Goal: Information Seeking & Learning: Learn about a topic

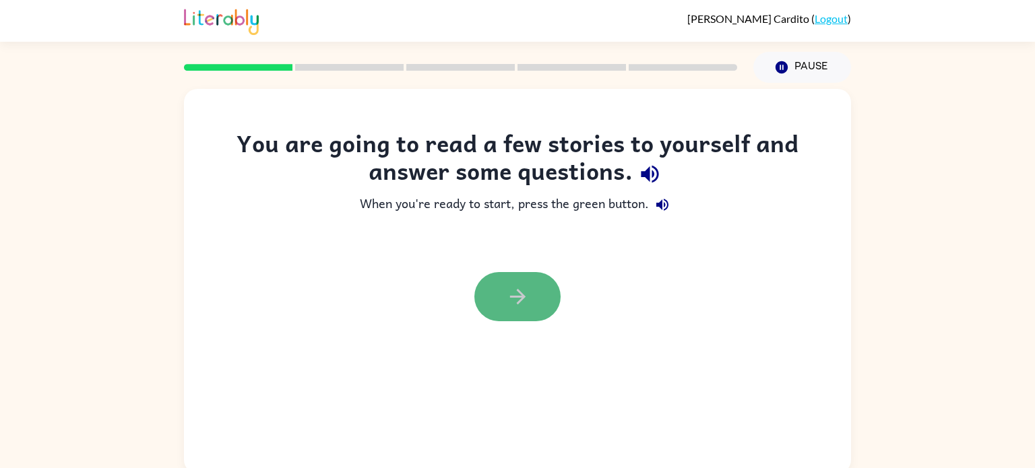
click at [526, 286] on icon "button" at bounding box center [518, 297] width 24 height 24
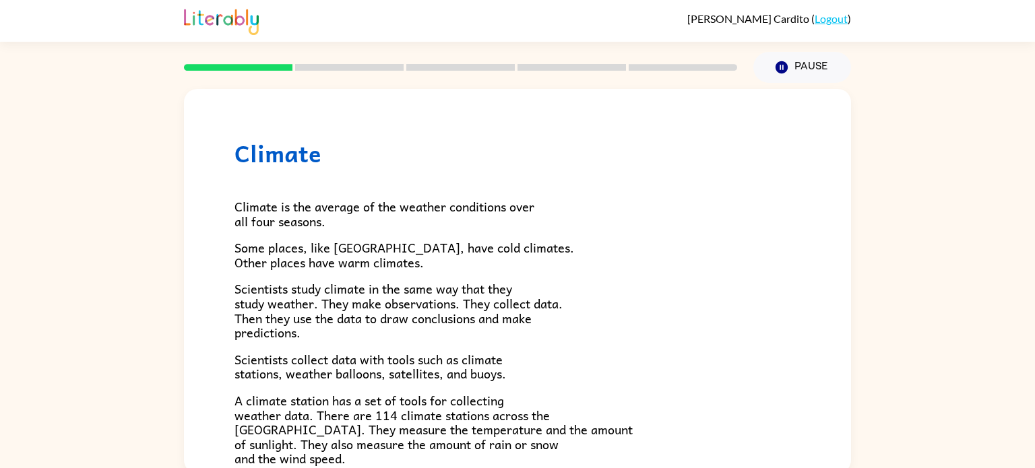
click at [504, 205] on span "Climate is the average of the weather conditions over all four seasons." at bounding box center [385, 214] width 300 height 34
click at [396, 75] on div at bounding box center [461, 67] width 570 height 47
click at [481, 204] on div "Climate is the average of the weather conditions over all four seasons. Some pl…" at bounding box center [518, 442] width 566 height 551
click at [360, 61] on div at bounding box center [461, 67] width 570 height 47
click at [715, 113] on div "Climate Climate is the average of the weather conditions over all four seasons.…" at bounding box center [517, 435] width 667 height 692
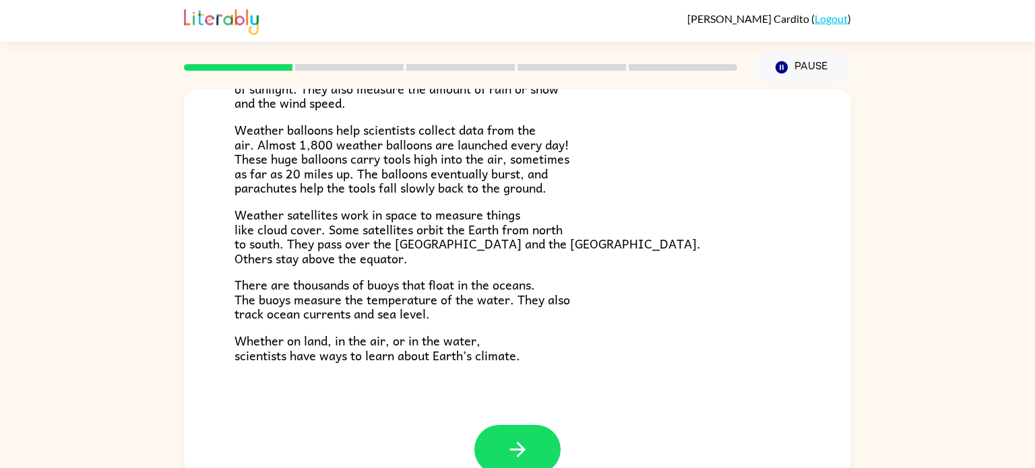
scroll to position [377, 0]
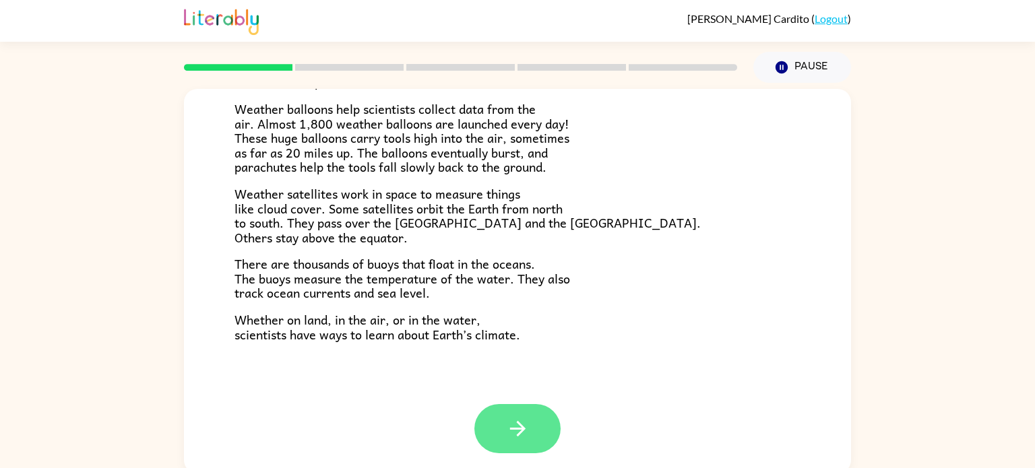
click at [530, 437] on button "button" at bounding box center [518, 428] width 86 height 49
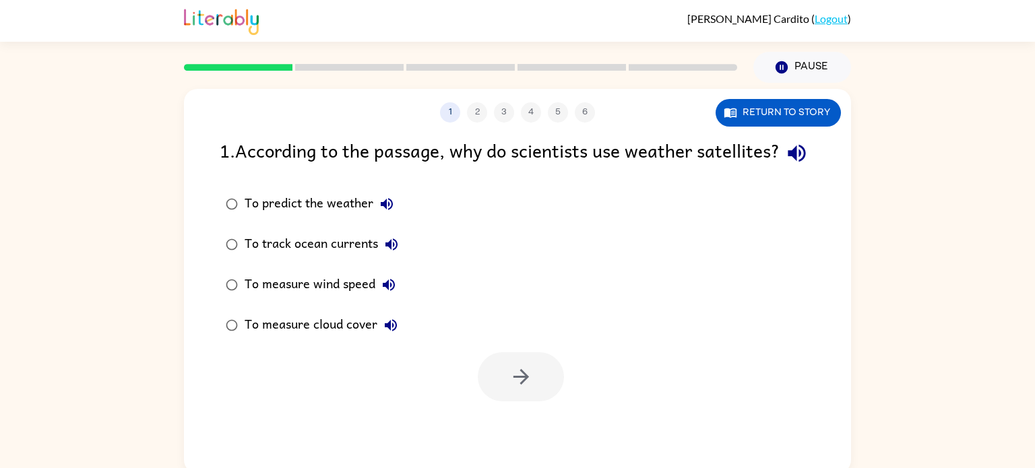
scroll to position [0, 0]
click at [812, 138] on div "1 . According to the passage, why do scientists use weather satellites?" at bounding box center [518, 153] width 596 height 34
click at [816, 119] on button "Return to story" at bounding box center [778, 113] width 125 height 28
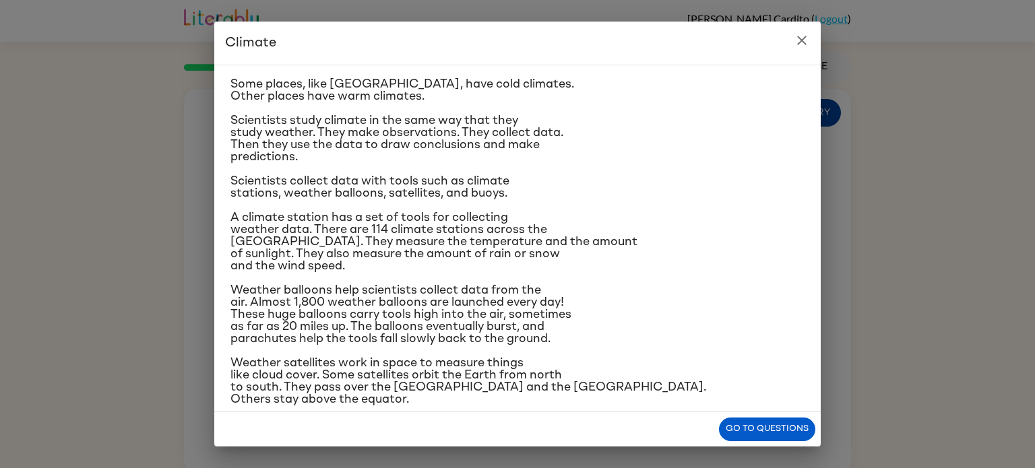
scroll to position [160, 0]
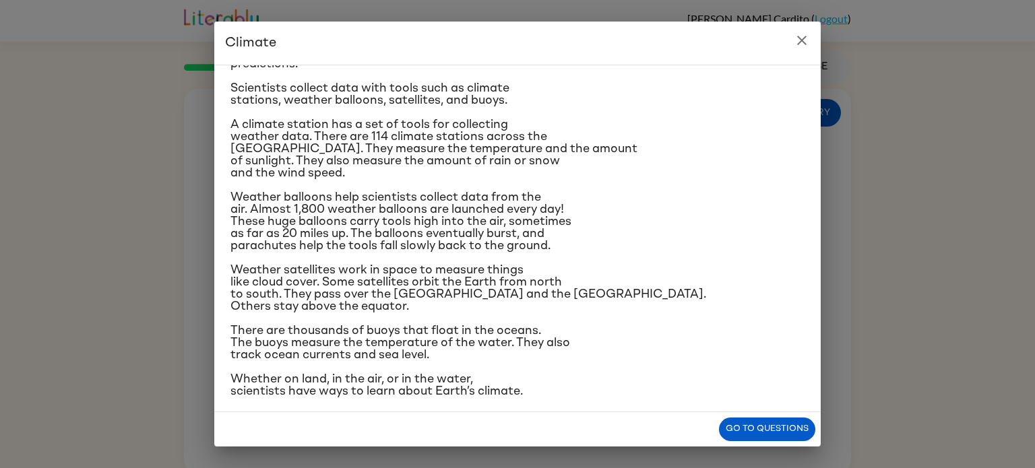
click at [797, 51] on button "close" at bounding box center [802, 40] width 27 height 27
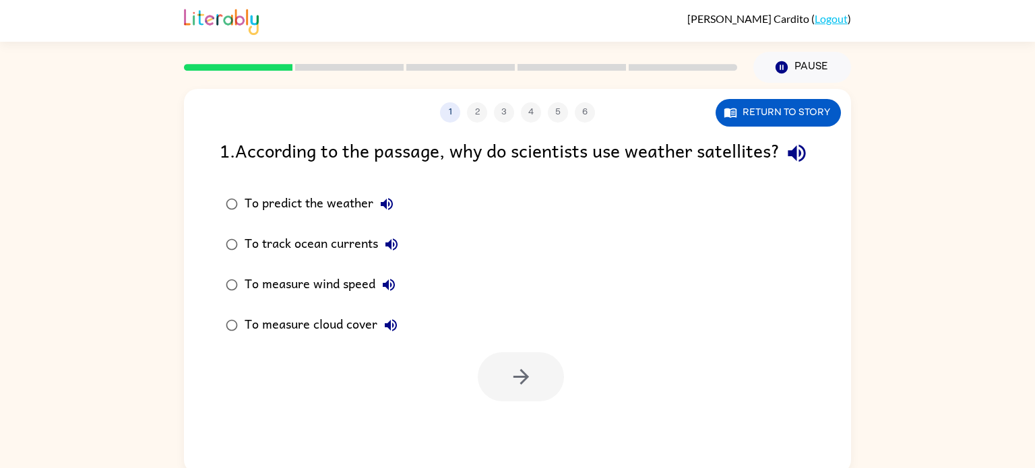
click at [280, 299] on div "To measure wind speed" at bounding box center [324, 285] width 158 height 27
click at [518, 389] on icon "button" at bounding box center [522, 377] width 24 height 24
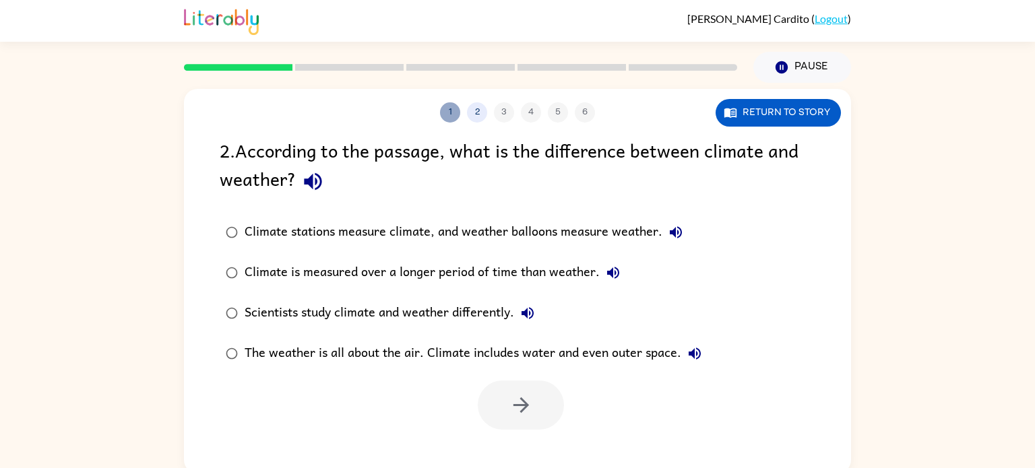
click at [447, 115] on button "1" at bounding box center [450, 112] width 20 height 20
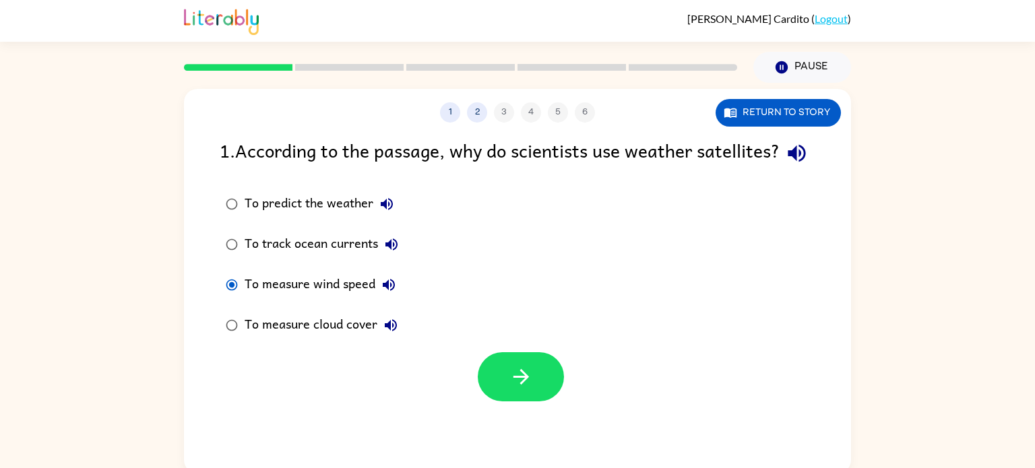
click at [344, 339] on div "To measure cloud cover" at bounding box center [325, 325] width 160 height 27
click at [535, 396] on button "button" at bounding box center [521, 377] width 86 height 49
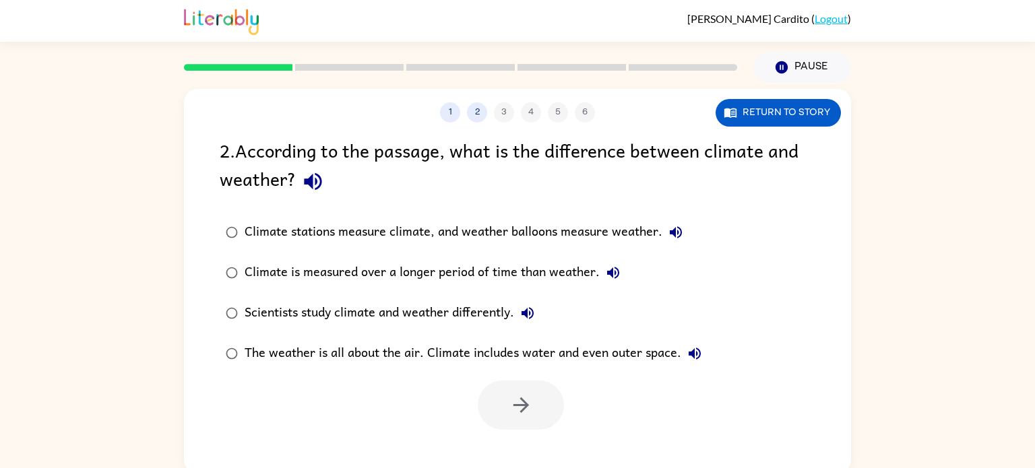
click at [398, 270] on div "Climate is measured over a longer period of time than weather." at bounding box center [436, 273] width 382 height 27
click at [528, 423] on button "button" at bounding box center [521, 405] width 86 height 49
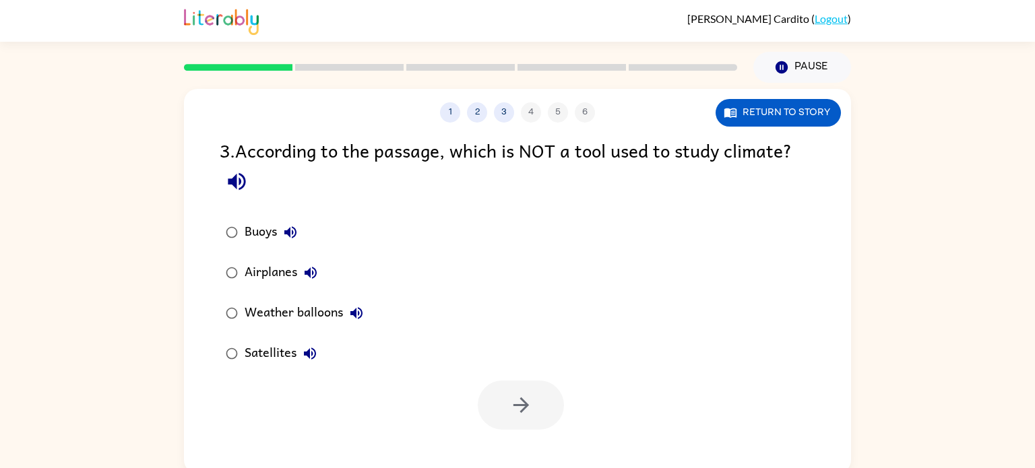
click at [265, 279] on div "Airplanes" at bounding box center [285, 273] width 80 height 27
click at [613, 441] on div "1 2 3 4 5 6 Return to story 3 . According to the passage, which is NOT a tool u…" at bounding box center [517, 281] width 667 height 385
click at [524, 402] on icon "button" at bounding box center [521, 406] width 16 height 16
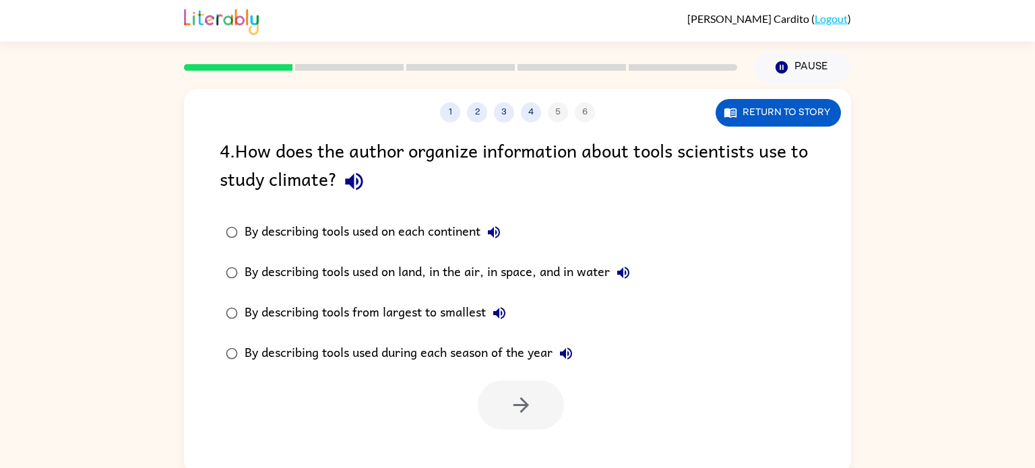
click at [501, 264] on div "By describing tools used on land, in the air, in space, and in water" at bounding box center [441, 273] width 392 height 27
click at [531, 413] on icon "button" at bounding box center [522, 406] width 24 height 24
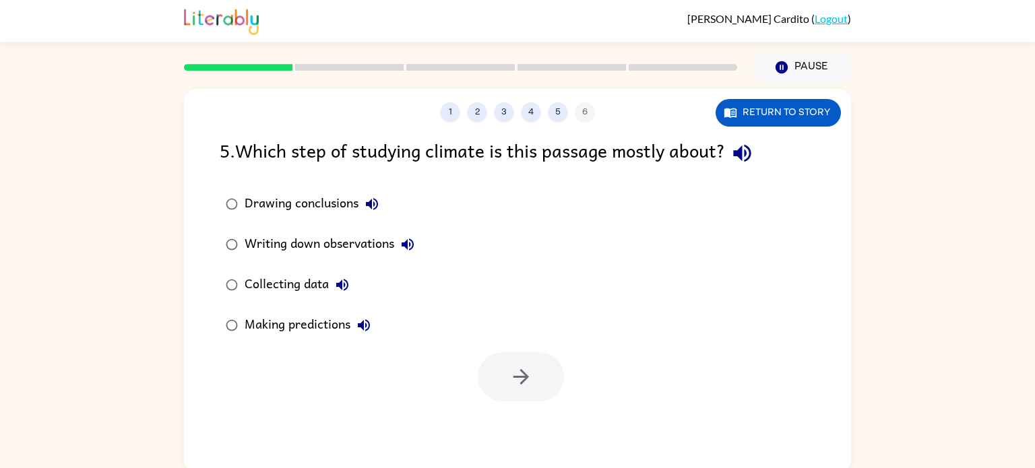
click at [261, 275] on div "Collecting data" at bounding box center [300, 285] width 111 height 27
click at [512, 381] on icon "button" at bounding box center [522, 377] width 24 height 24
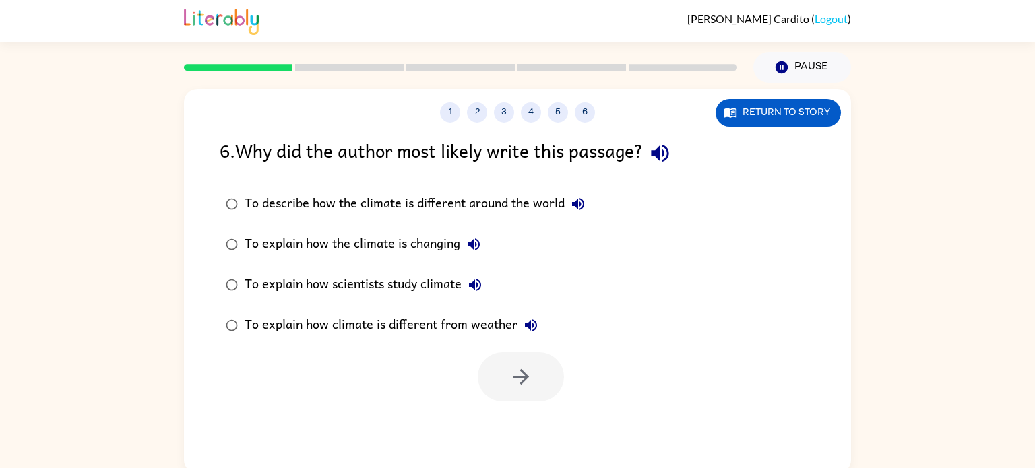
click at [349, 291] on div "To explain how scientists study climate" at bounding box center [367, 285] width 244 height 27
click at [502, 392] on button "button" at bounding box center [521, 377] width 86 height 49
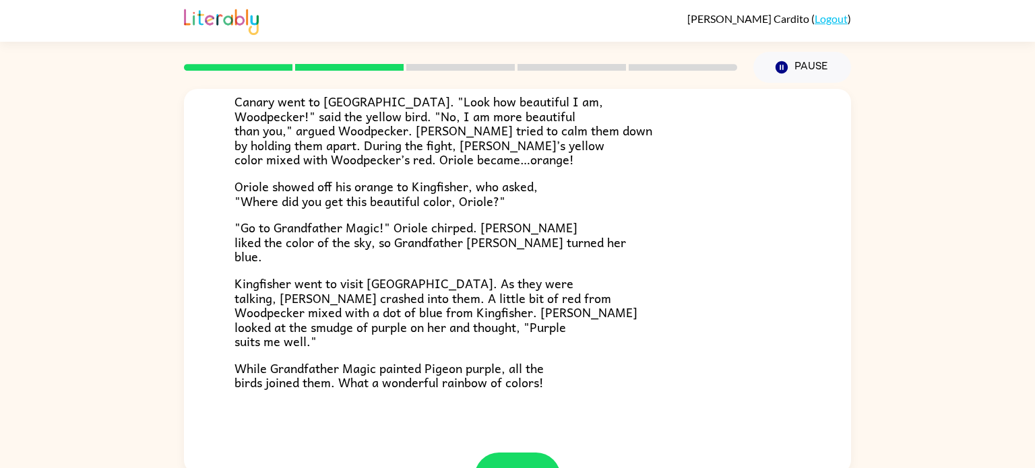
scroll to position [300, 0]
click at [530, 455] on button "button" at bounding box center [518, 476] width 86 height 49
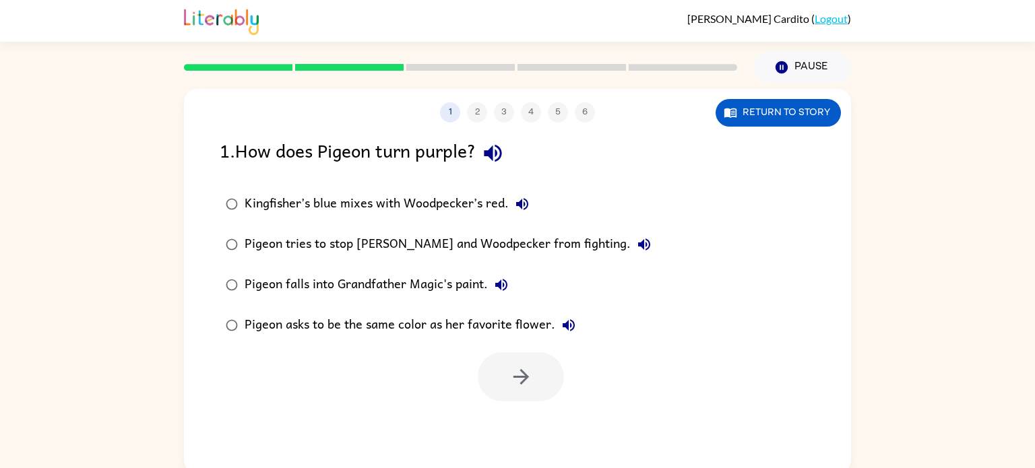
scroll to position [0, 0]
click at [322, 197] on div "Kingfisher’s blue mixes with Woodpecker’s red." at bounding box center [390, 204] width 291 height 27
click at [330, 200] on div "Kingfisher’s blue mixes with Woodpecker’s red." at bounding box center [390, 204] width 291 height 27
click at [345, 236] on div "Pigeon tries to stop [PERSON_NAME] and Woodpecker from fighting." at bounding box center [451, 244] width 413 height 27
click at [365, 313] on div "Pigeon asks to be the same color as her favorite flower." at bounding box center [414, 325] width 338 height 27
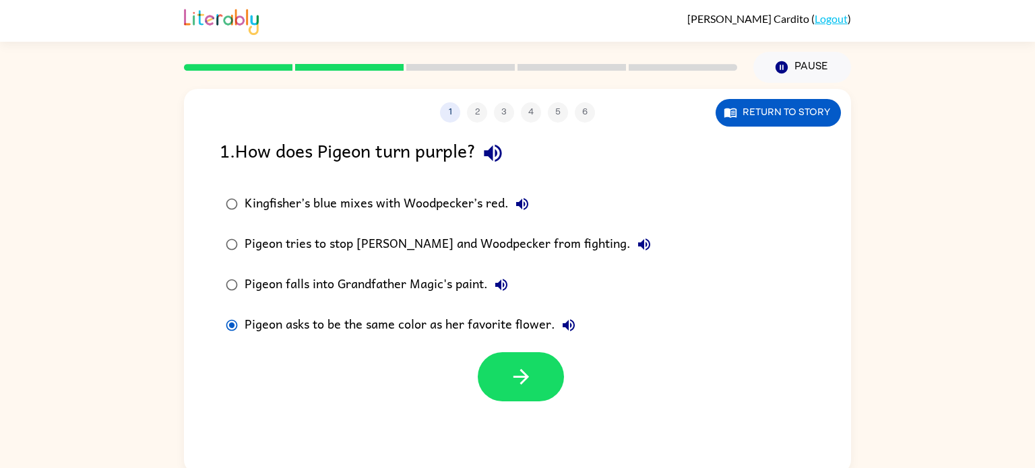
click at [373, 291] on div "Pigeon falls into Grandfather Magic's paint." at bounding box center [380, 285] width 270 height 27
click at [765, 102] on button "Return to story" at bounding box center [778, 113] width 125 height 28
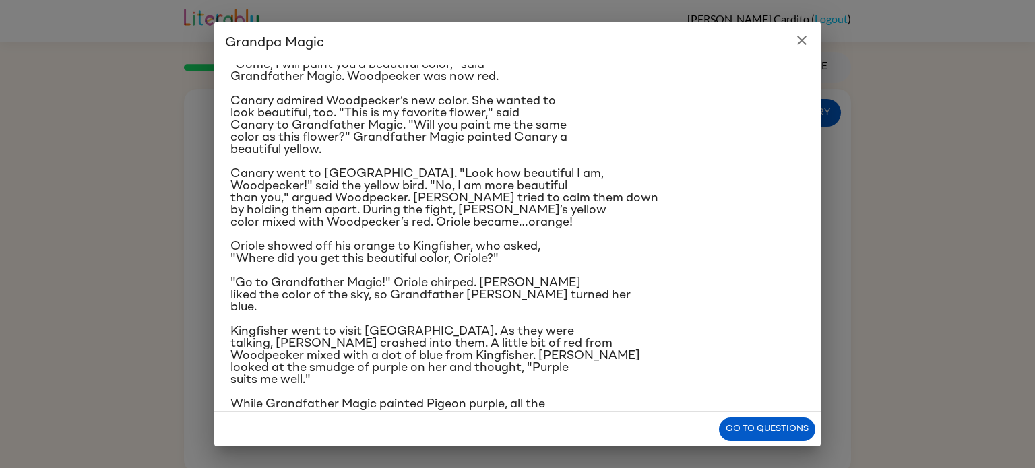
scroll to position [136, 0]
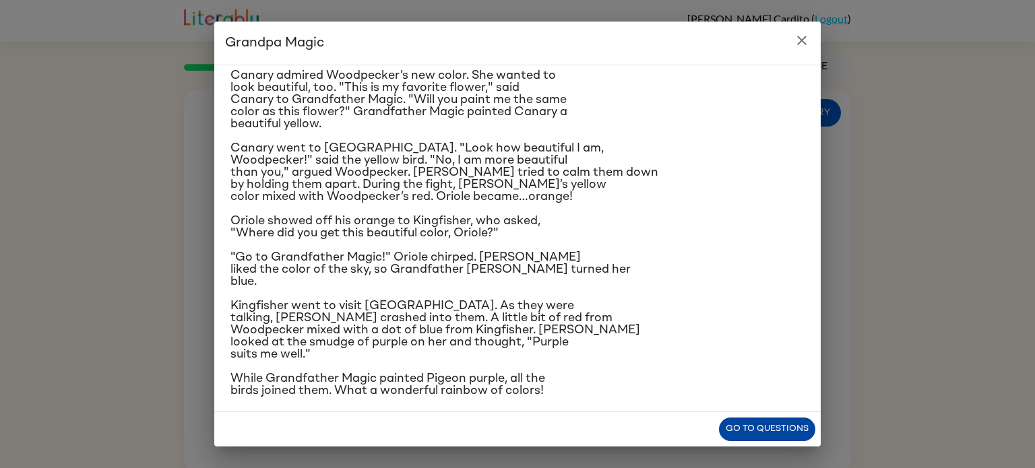
click at [752, 426] on button "Go to questions" at bounding box center [767, 430] width 96 height 24
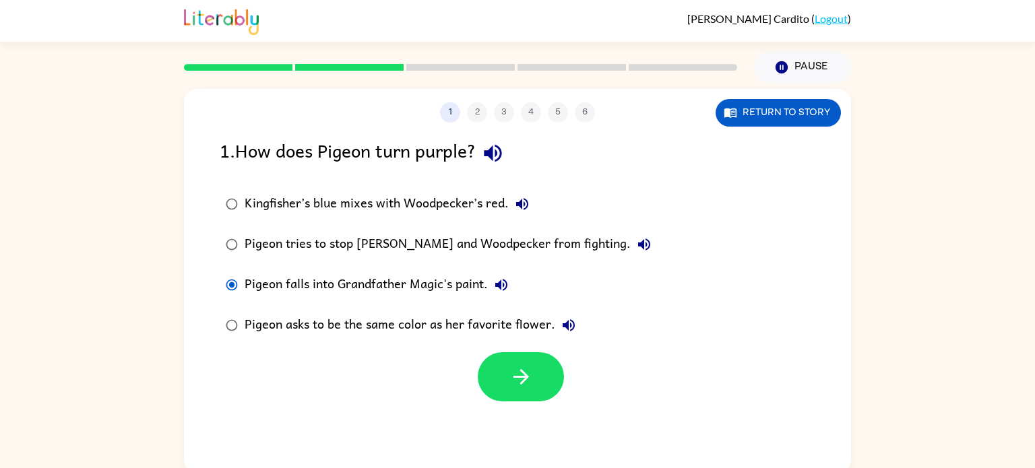
click at [326, 233] on div "Pigeon tries to stop [PERSON_NAME] and Woodpecker from fighting." at bounding box center [451, 244] width 413 height 27
click at [348, 207] on div "Kingfisher’s blue mixes with Woodpecker’s red." at bounding box center [390, 204] width 291 height 27
click at [543, 359] on button "button" at bounding box center [521, 377] width 86 height 49
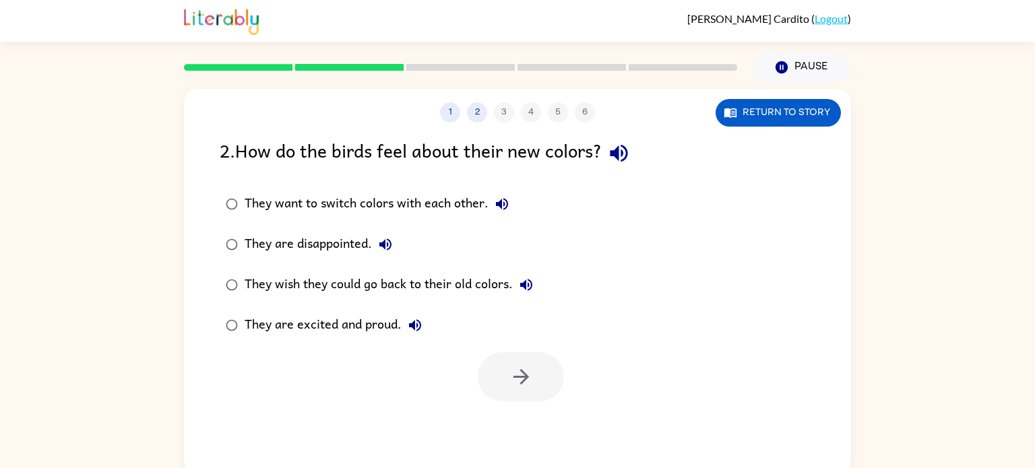
click at [326, 278] on div "They wish they could go back to their old colors." at bounding box center [392, 285] width 295 height 27
click at [303, 338] on div "They are excited and proud." at bounding box center [337, 325] width 184 height 27
click at [522, 384] on icon "button" at bounding box center [521, 377] width 16 height 16
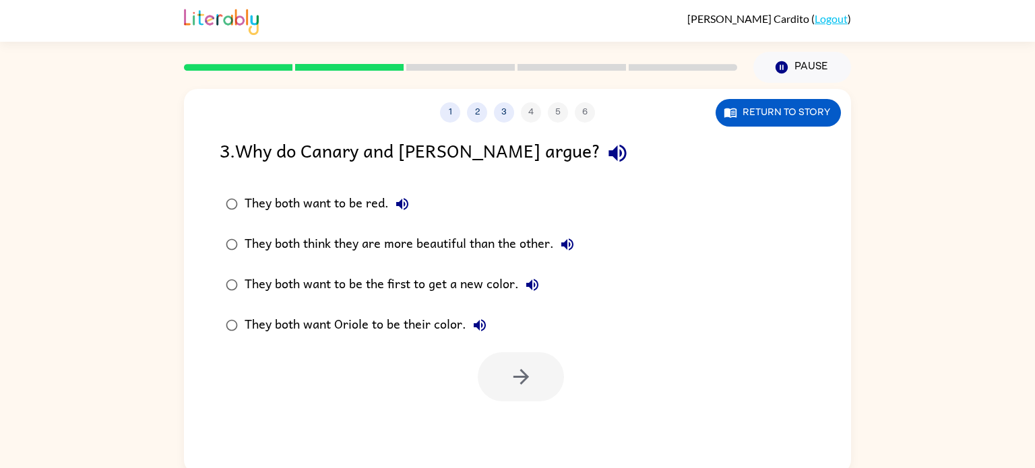
click at [535, 415] on div "1 2 3 4 5 6 Return to story 3 . Why do Canary and [PERSON_NAME] argue? They bot…" at bounding box center [517, 281] width 667 height 385
click at [543, 377] on div at bounding box center [521, 377] width 86 height 49
click at [317, 397] on div at bounding box center [517, 374] width 667 height 56
click at [340, 280] on div "They both want to be the first to get a new color." at bounding box center [395, 285] width 301 height 27
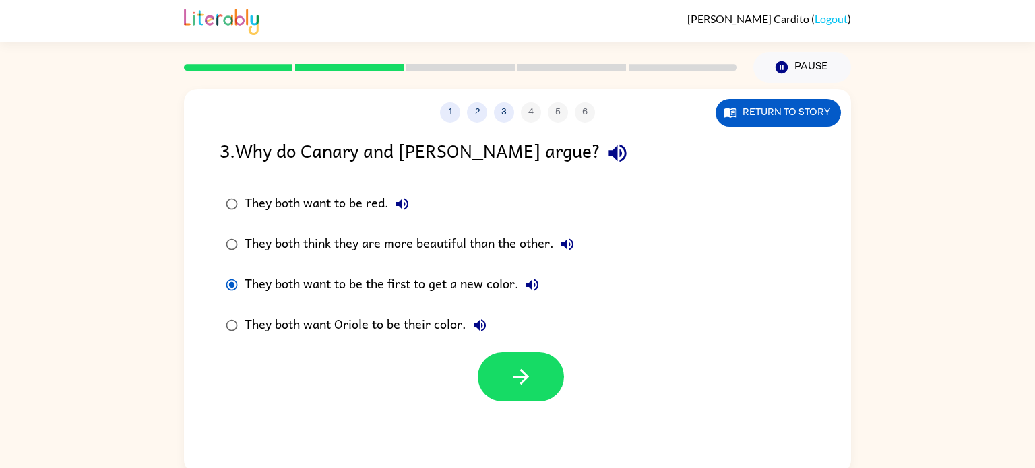
click at [282, 316] on div "They both want Oriole to be their color." at bounding box center [369, 325] width 249 height 27
click at [479, 106] on button "2" at bounding box center [477, 112] width 20 height 20
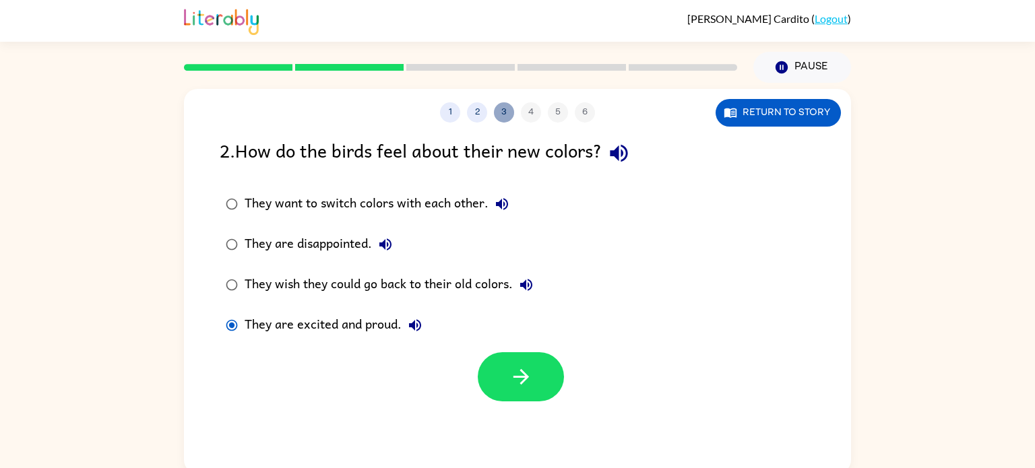
click at [506, 107] on button "3" at bounding box center [504, 112] width 20 height 20
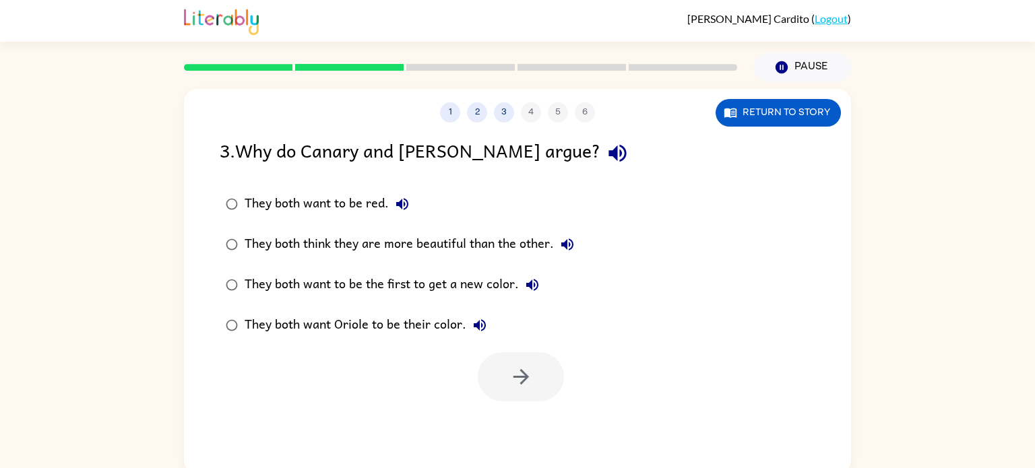
click at [280, 245] on div "They both think they are more beautiful than the other." at bounding box center [413, 244] width 336 height 27
click at [504, 358] on button "button" at bounding box center [521, 377] width 86 height 49
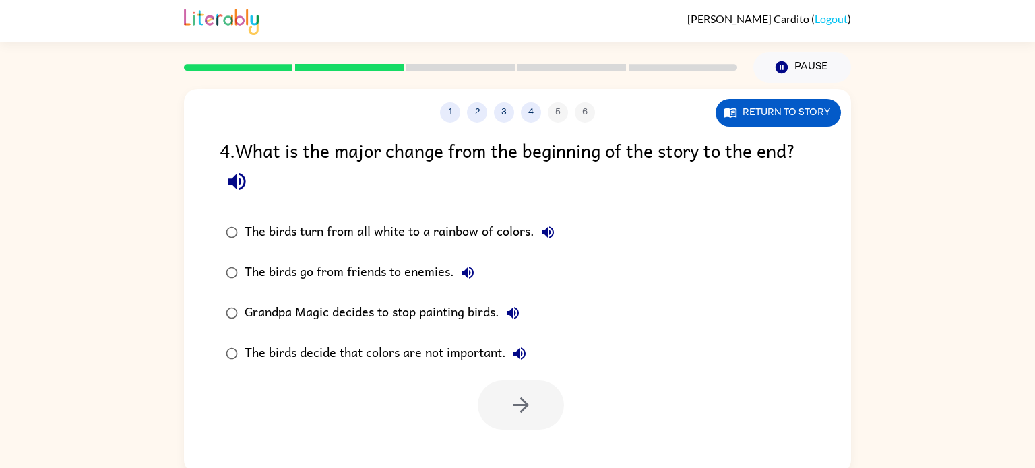
click at [338, 239] on div "The birds turn from all white to a rainbow of colors." at bounding box center [403, 232] width 317 height 27
click at [504, 421] on button "button" at bounding box center [521, 405] width 86 height 49
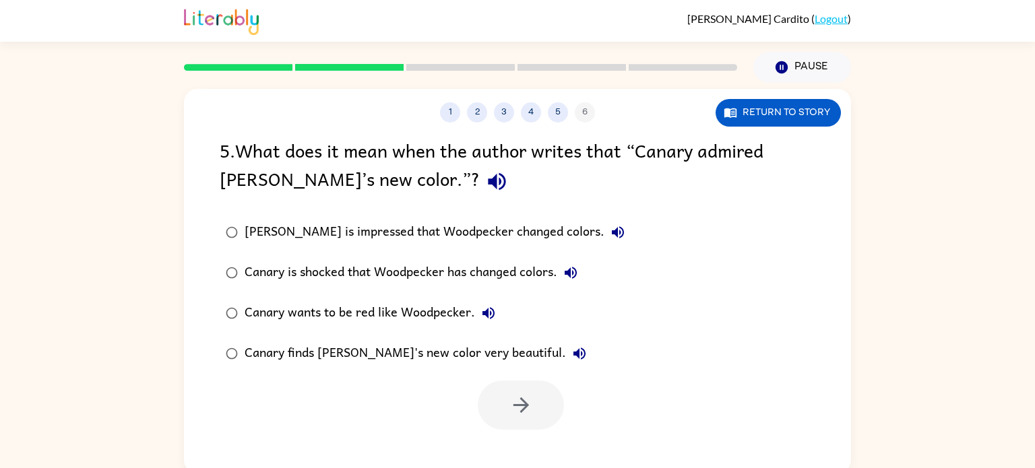
click at [387, 222] on div "[PERSON_NAME] is impressed that Woodpecker changed colors." at bounding box center [438, 232] width 387 height 27
click at [398, 305] on div "Canary wants to be red like Woodpecker." at bounding box center [373, 313] width 257 height 27
click at [408, 357] on div "Canary finds [PERSON_NAME]'s new color very beautiful." at bounding box center [419, 353] width 348 height 27
click at [504, 424] on button "button" at bounding box center [521, 405] width 86 height 49
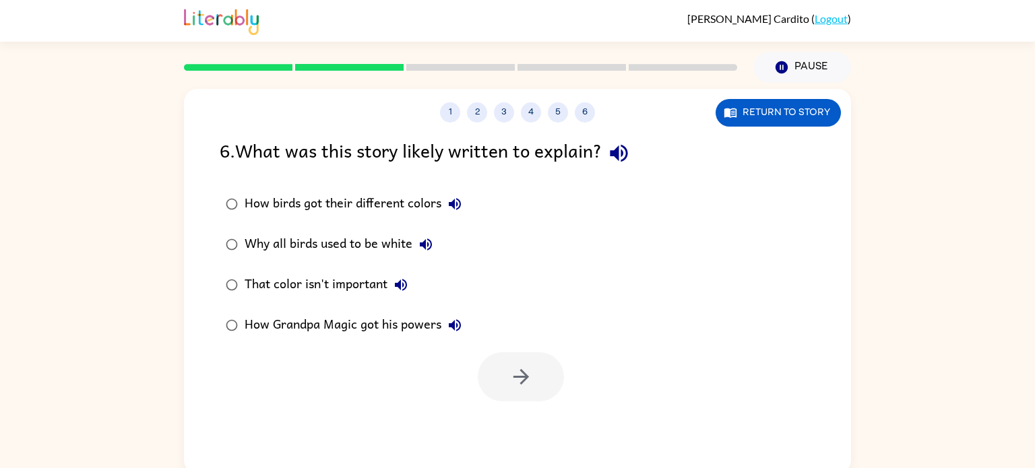
click at [351, 185] on label "How birds got their different colors" at bounding box center [343, 204] width 263 height 40
click at [525, 393] on button "button" at bounding box center [521, 377] width 86 height 49
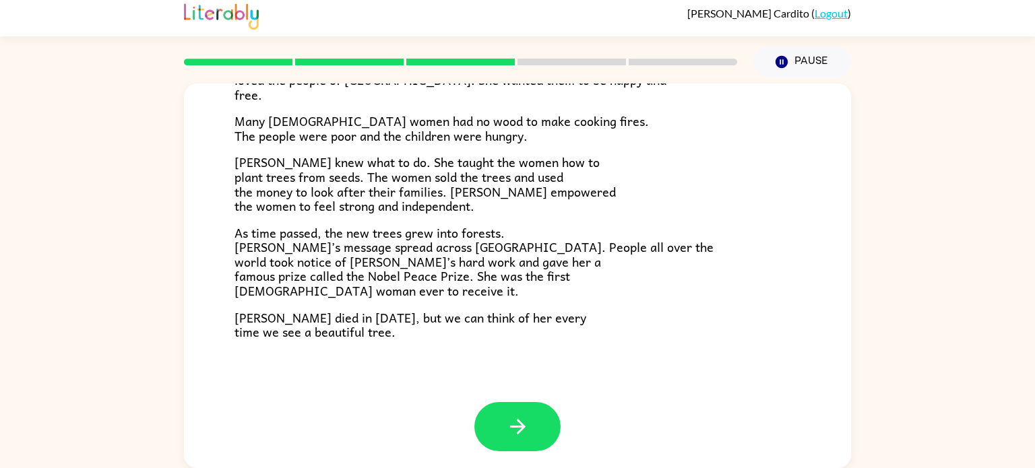
scroll to position [379, 0]
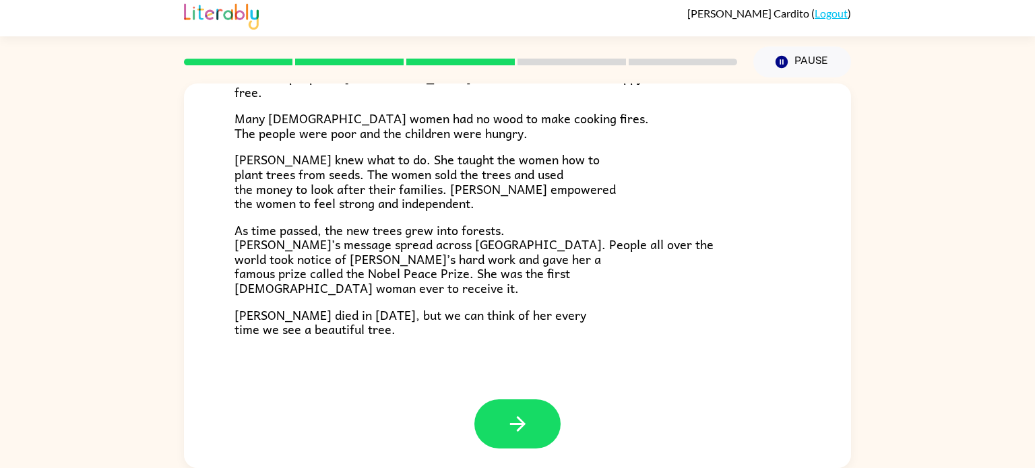
click at [559, 437] on div at bounding box center [518, 424] width 86 height 49
click at [569, 417] on div at bounding box center [517, 434] width 667 height 69
click at [555, 427] on button "button" at bounding box center [518, 424] width 86 height 49
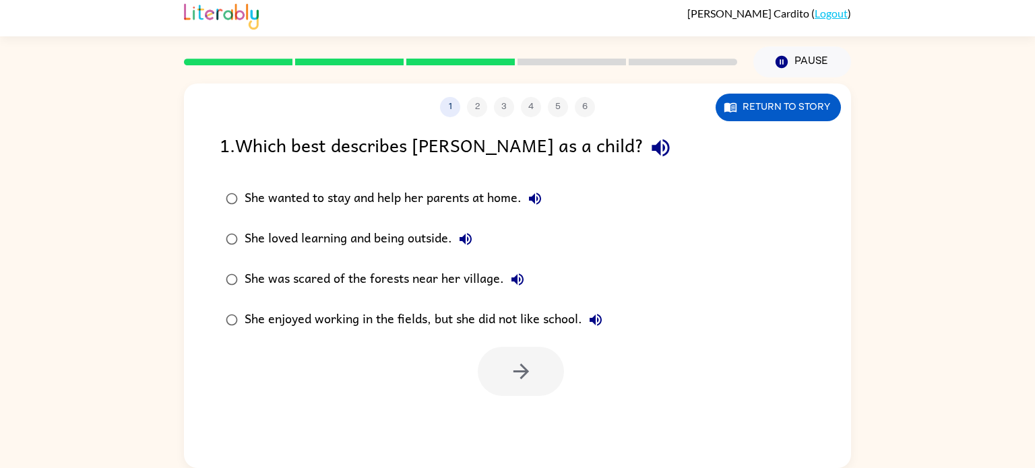
click at [338, 239] on div "She loved learning and being outside." at bounding box center [362, 239] width 235 height 27
click at [535, 392] on button "button" at bounding box center [521, 371] width 86 height 49
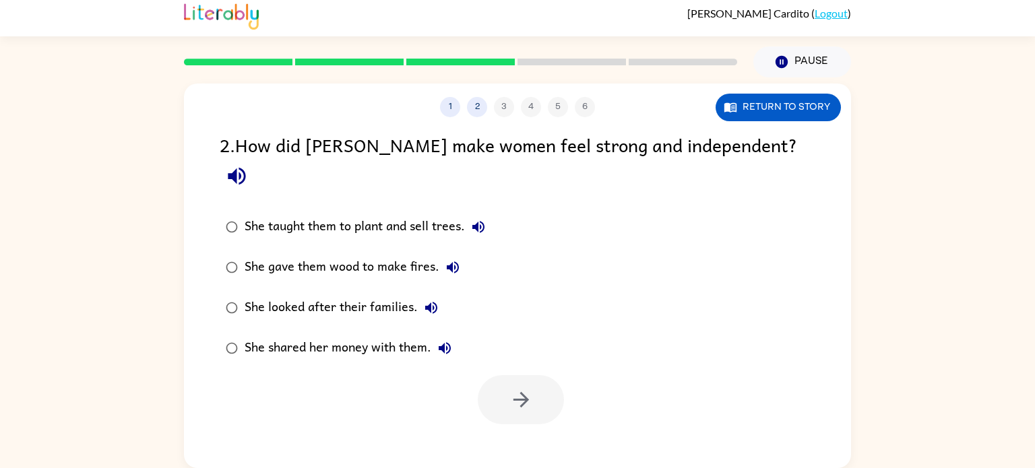
scroll to position [5, 0]
click at [348, 214] on div "She taught them to plant and sell trees." at bounding box center [368, 227] width 247 height 27
click at [524, 388] on icon "button" at bounding box center [522, 400] width 24 height 24
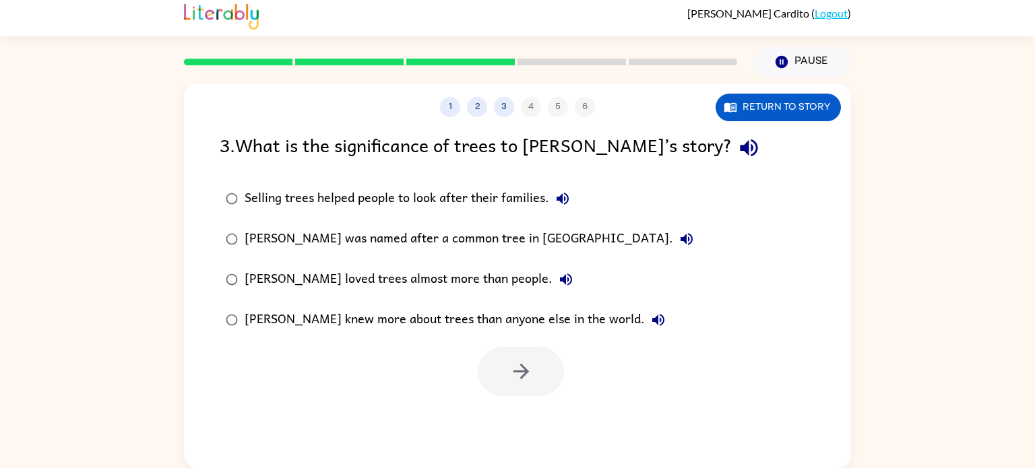
click at [402, 324] on div "[PERSON_NAME] knew more about trees than anyone else in the world." at bounding box center [458, 320] width 427 height 27
click at [432, 237] on div "[PERSON_NAME] was named after a common tree in [GEOGRAPHIC_DATA]." at bounding box center [473, 239] width 456 height 27
click at [402, 197] on div "Selling trees helped people to look after their families." at bounding box center [411, 198] width 332 height 27
click at [539, 370] on button "button" at bounding box center [521, 371] width 86 height 49
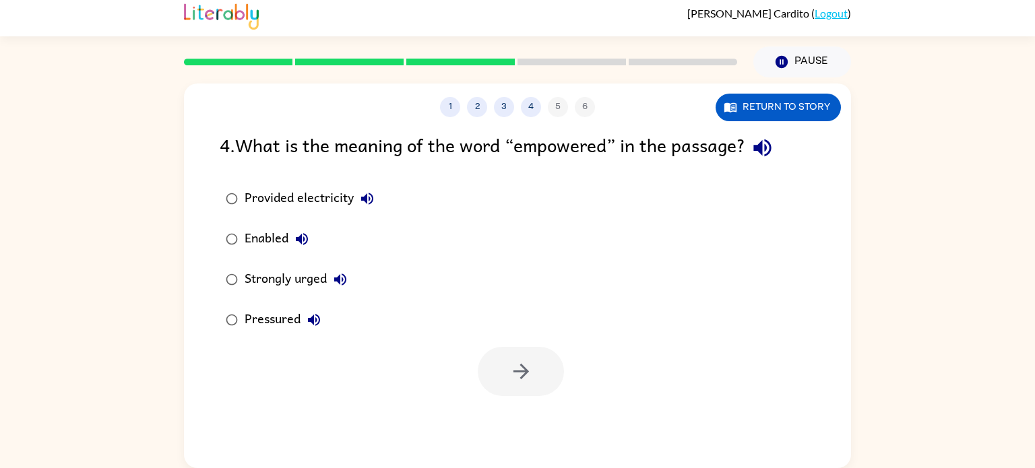
click at [262, 203] on div "Provided electricity" at bounding box center [313, 198] width 136 height 27
click at [521, 391] on button "button" at bounding box center [521, 371] width 86 height 49
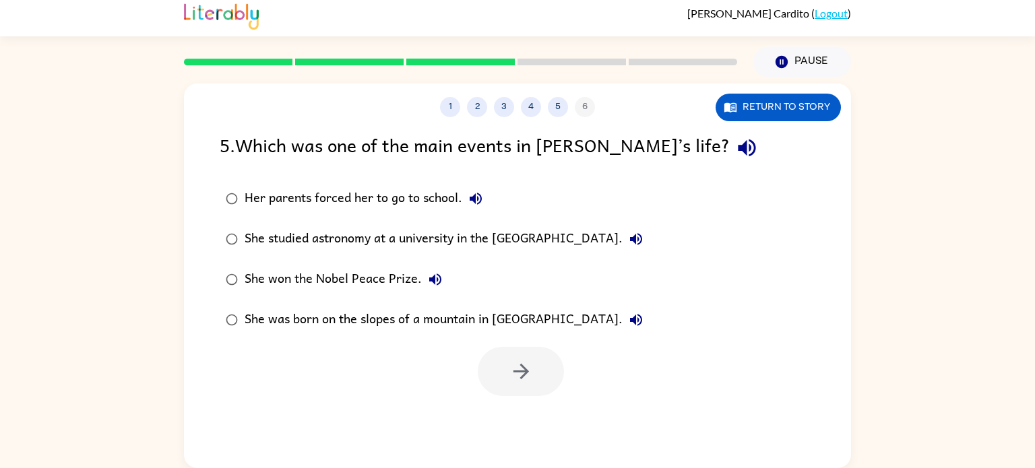
click at [348, 246] on div "She studied astronomy at a university in the [GEOGRAPHIC_DATA]." at bounding box center [447, 239] width 405 height 27
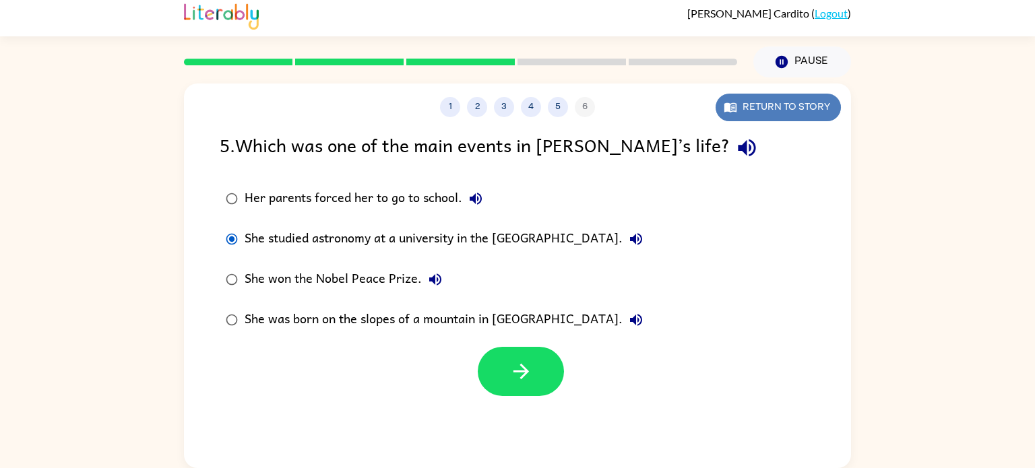
click at [810, 100] on button "Return to story" at bounding box center [778, 108] width 125 height 28
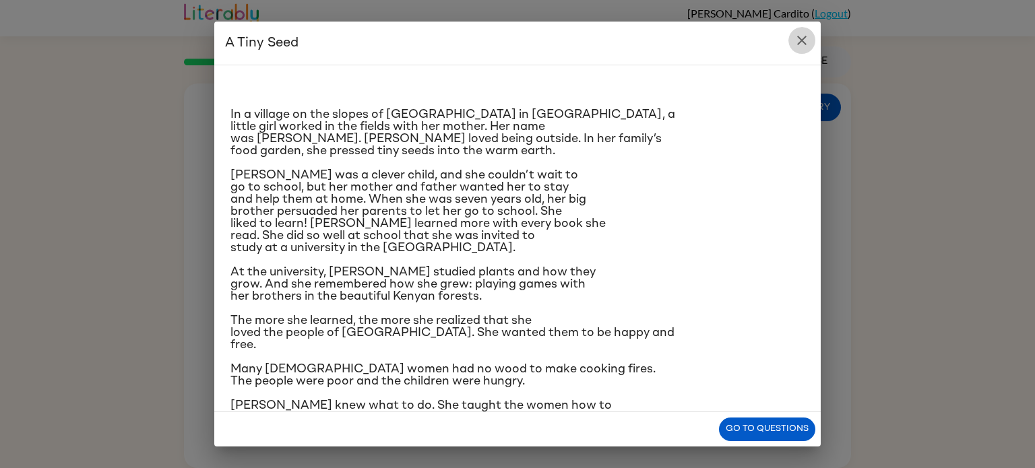
click at [799, 40] on icon "close" at bounding box center [802, 40] width 16 height 16
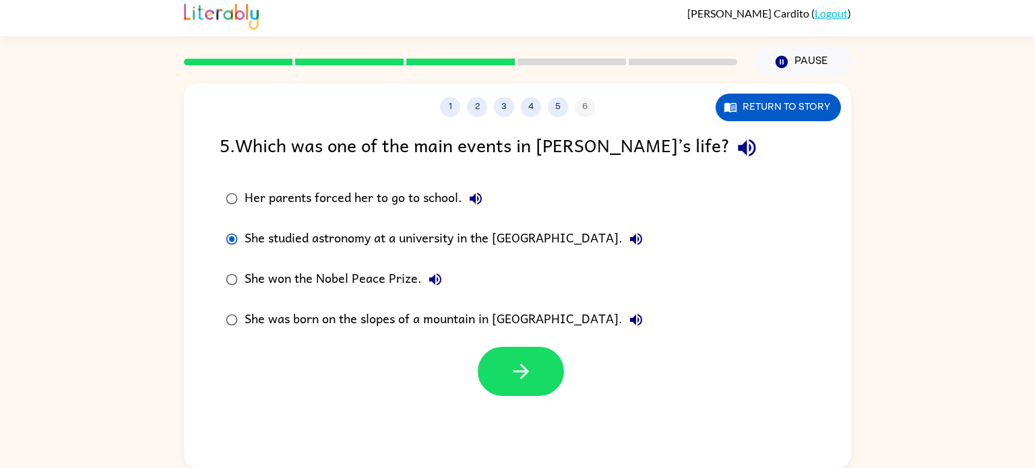
click at [520, 331] on div "She was born on the slopes of a mountain in [GEOGRAPHIC_DATA]." at bounding box center [447, 320] width 405 height 27
click at [517, 359] on button "button" at bounding box center [521, 371] width 86 height 49
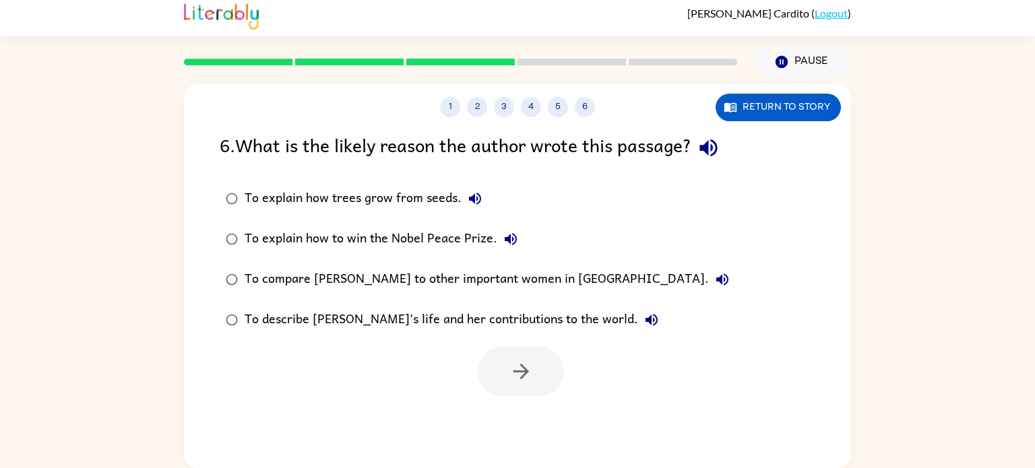
click at [338, 273] on div "To compare [PERSON_NAME] to other important women in [GEOGRAPHIC_DATA]." at bounding box center [490, 279] width 491 height 27
click at [363, 340] on label "To describe [PERSON_NAME]’s life and her contributions to the world." at bounding box center [477, 320] width 530 height 40
click at [553, 382] on button "button" at bounding box center [521, 371] width 86 height 49
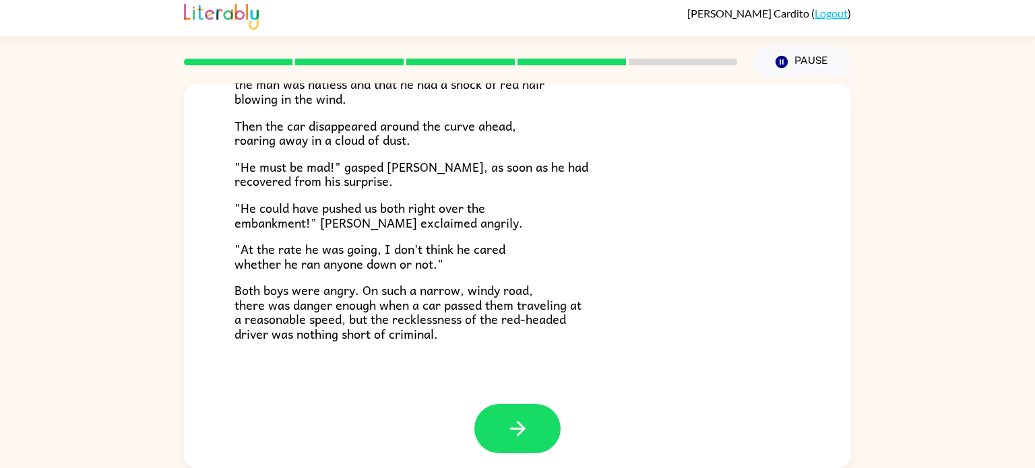
scroll to position [370, 0]
click at [537, 424] on button "button" at bounding box center [518, 428] width 86 height 49
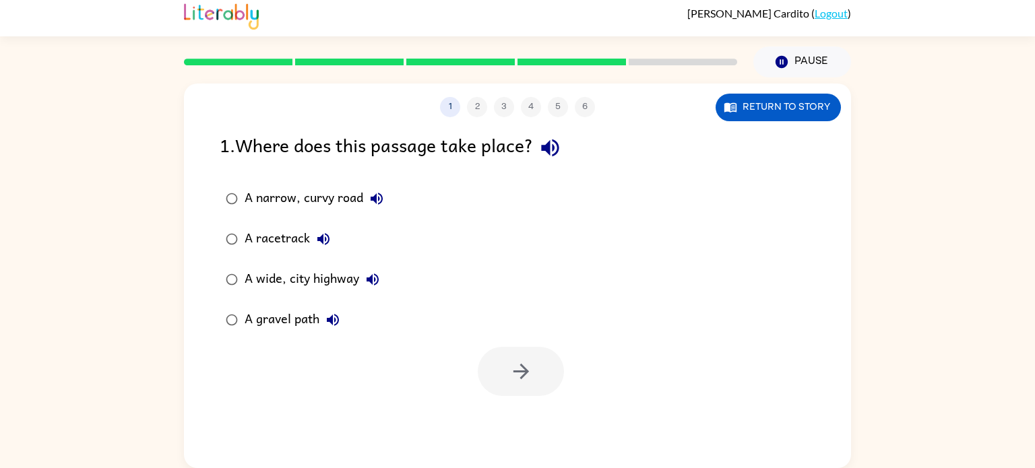
scroll to position [0, 0]
click at [279, 186] on div "A narrow, curvy road" at bounding box center [318, 198] width 146 height 27
click at [520, 365] on icon "button" at bounding box center [521, 372] width 16 height 16
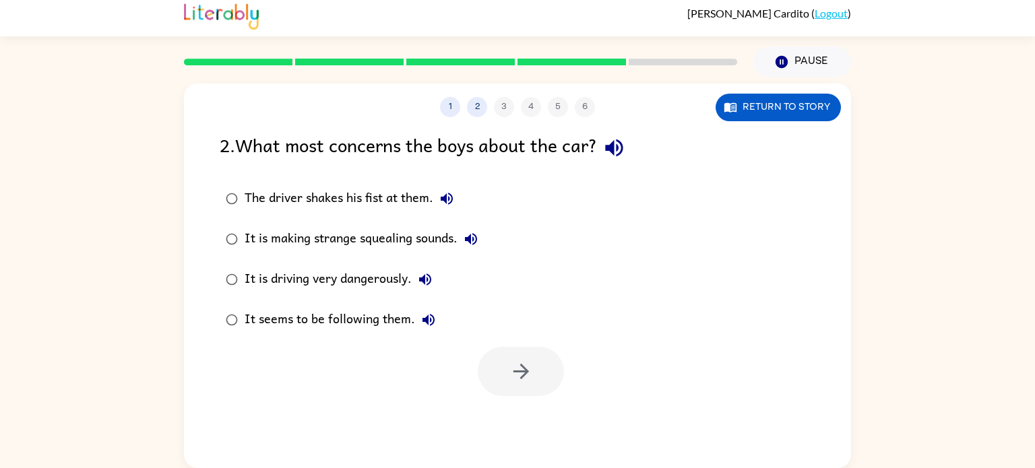
click at [301, 230] on div "It is making strange squealing sounds." at bounding box center [365, 239] width 240 height 27
click at [514, 390] on button "button" at bounding box center [521, 371] width 86 height 49
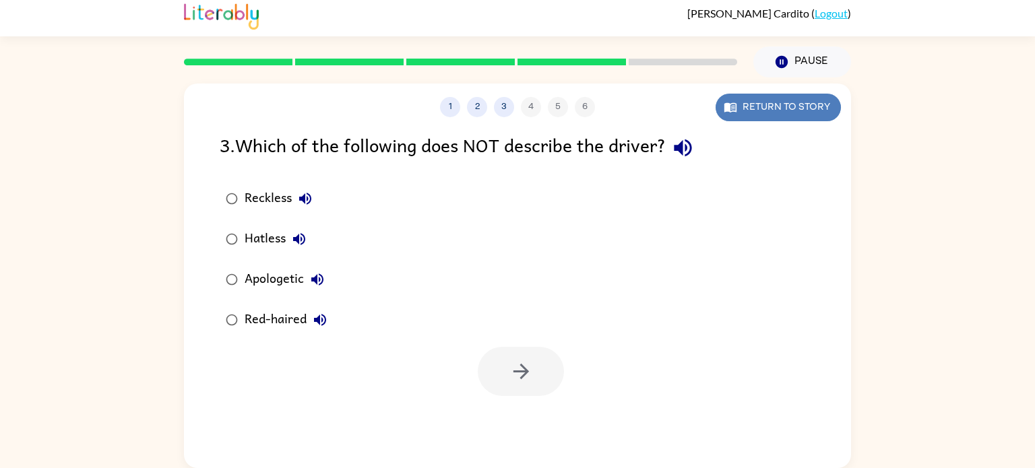
click at [786, 110] on button "Return to story" at bounding box center [778, 108] width 125 height 28
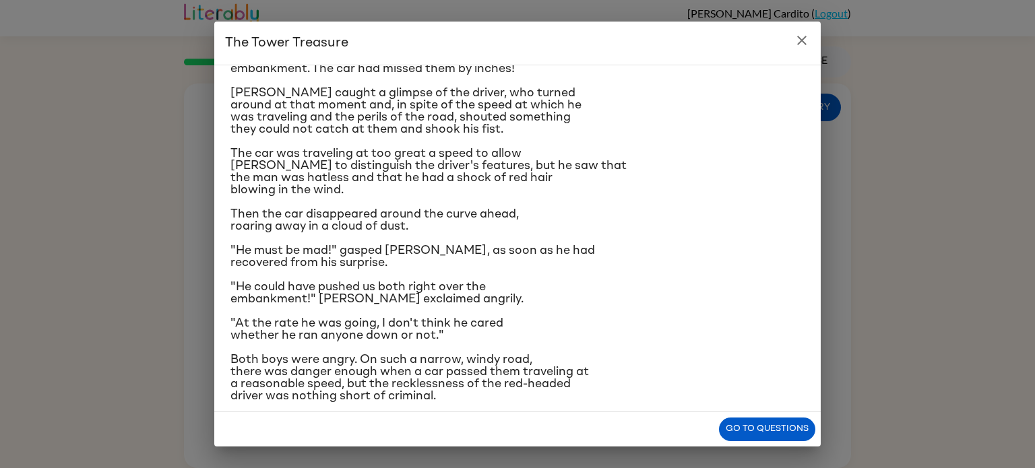
scroll to position [160, 0]
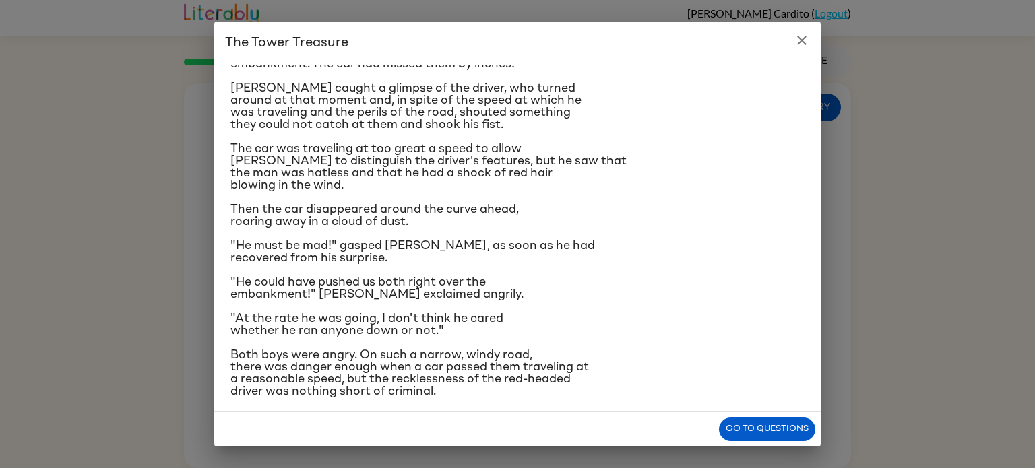
click at [880, 210] on div "The Tower Treasure The car brakes squealed. The driver of the oncoming car swun…" at bounding box center [517, 234] width 1035 height 468
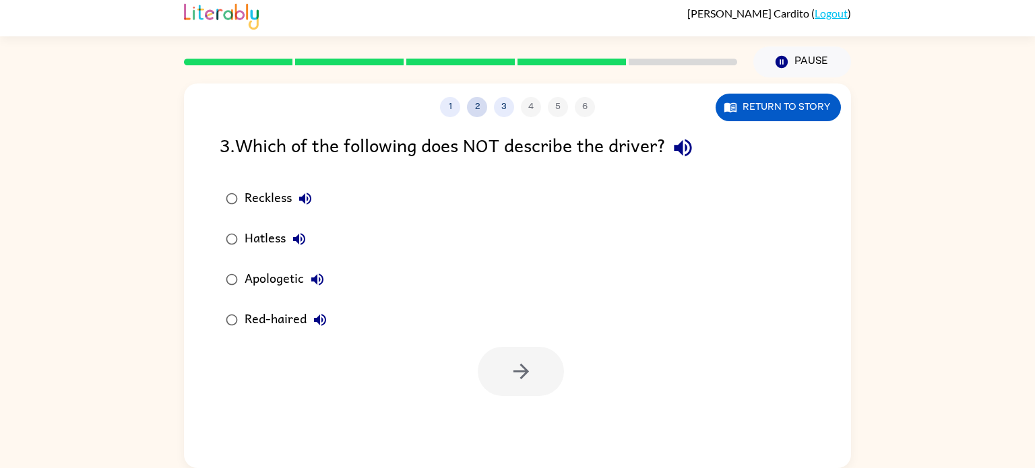
click at [475, 113] on button "2" at bounding box center [477, 107] width 20 height 20
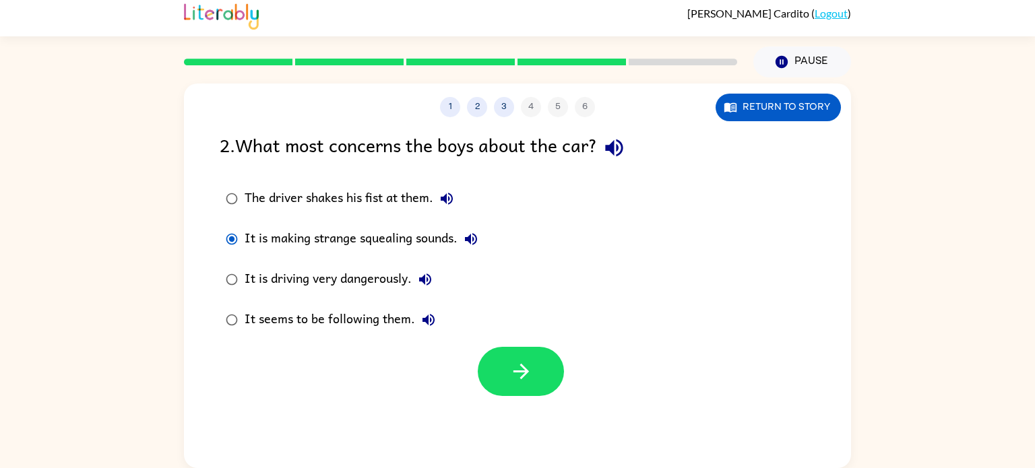
click at [377, 216] on label "The driver shakes his fist at them." at bounding box center [351, 199] width 279 height 40
click at [396, 199] on div "The driver shakes his fist at them." at bounding box center [353, 198] width 216 height 27
click at [314, 284] on div "It is driving very dangerously." at bounding box center [342, 279] width 194 height 27
click at [526, 379] on icon "button" at bounding box center [522, 372] width 24 height 24
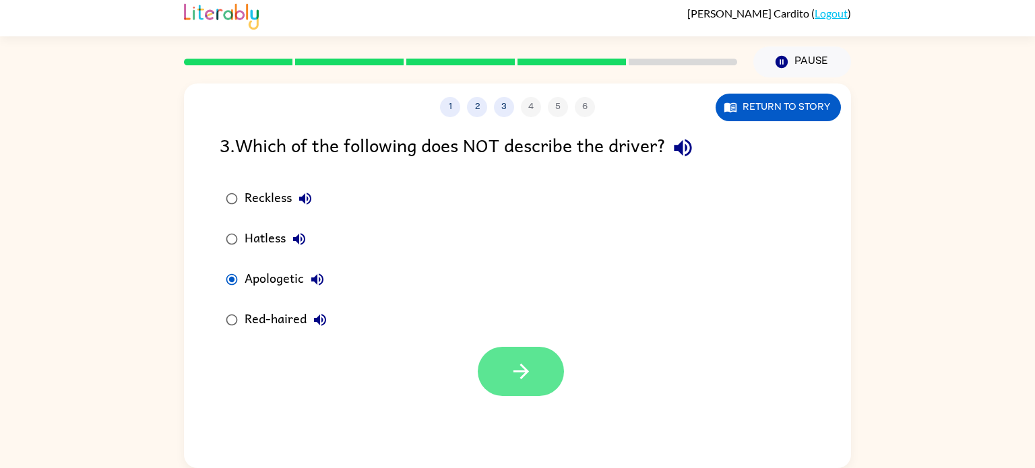
click at [533, 369] on button "button" at bounding box center [521, 371] width 86 height 49
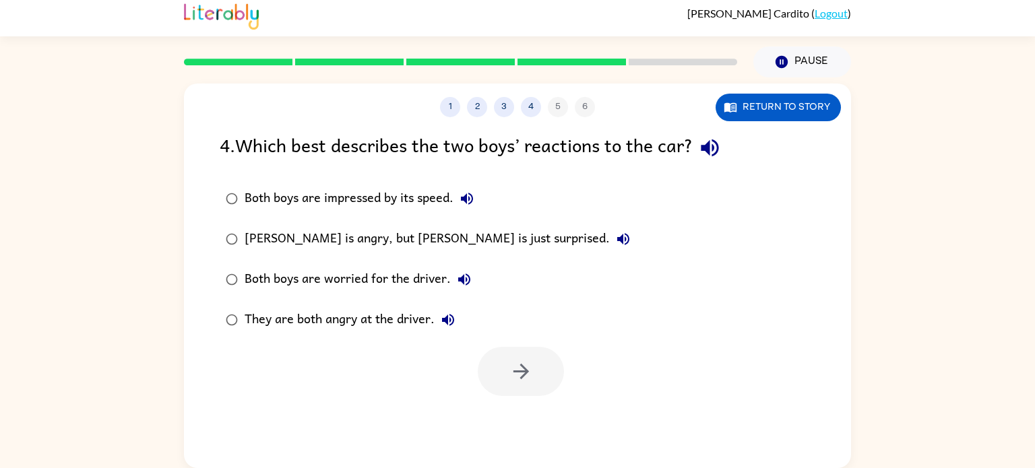
click at [382, 339] on label "They are both angry at the driver." at bounding box center [427, 320] width 431 height 40
click at [495, 382] on button "button" at bounding box center [521, 371] width 86 height 49
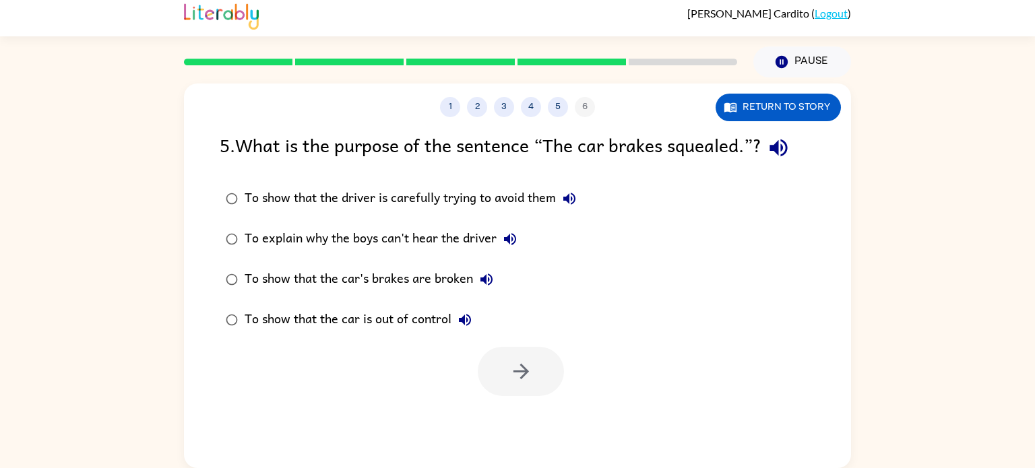
click at [397, 282] on div "To show that the car's brakes are broken" at bounding box center [372, 279] width 255 height 27
click at [392, 331] on div "To show that the car is out of control" at bounding box center [362, 320] width 234 height 27
click at [505, 361] on button "button" at bounding box center [521, 371] width 86 height 49
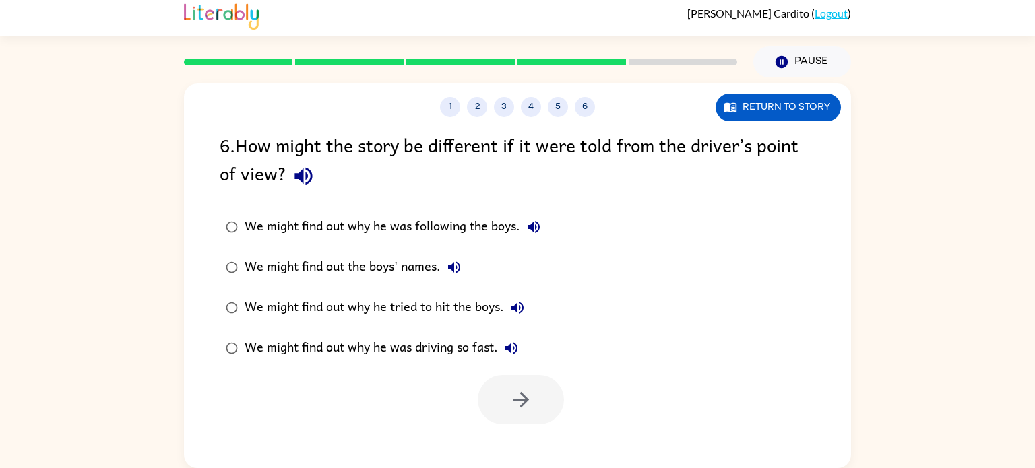
click at [398, 226] on div "We might find out why he was following the boys." at bounding box center [396, 227] width 303 height 27
click at [390, 256] on div "We might find out the boys' names." at bounding box center [356, 267] width 223 height 27
click at [368, 330] on label "We might find out why he was driving so fast." at bounding box center [383, 348] width 342 height 40
click at [372, 325] on label "We might find out why he tried to hit the boys." at bounding box center [383, 308] width 342 height 40
click at [379, 351] on div "We might find out why he was driving so fast." at bounding box center [385, 348] width 280 height 27
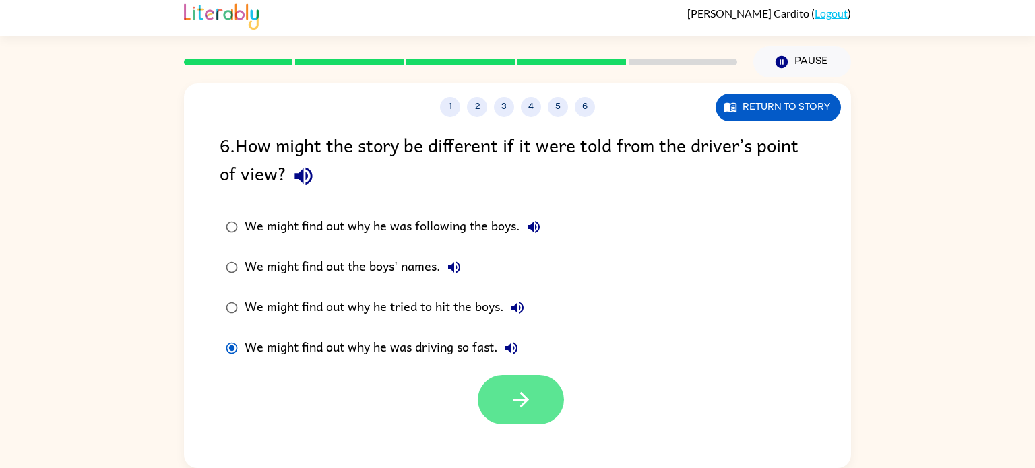
click at [522, 418] on button "button" at bounding box center [521, 399] width 86 height 49
